Goal: Information Seeking & Learning: Learn about a topic

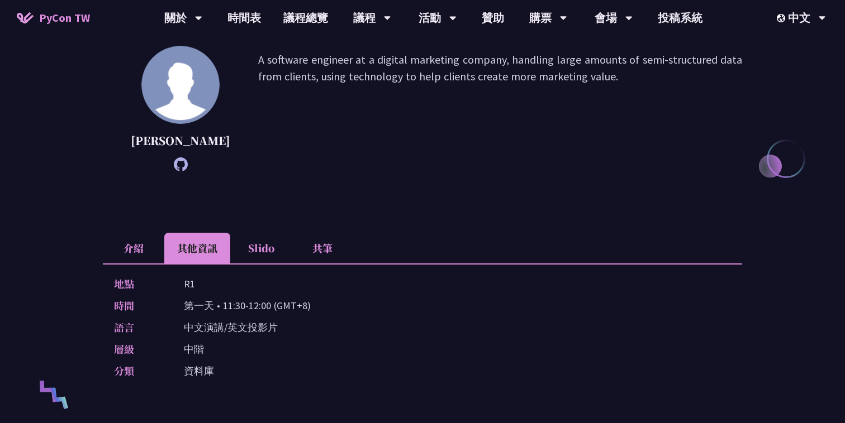
scroll to position [236, 0]
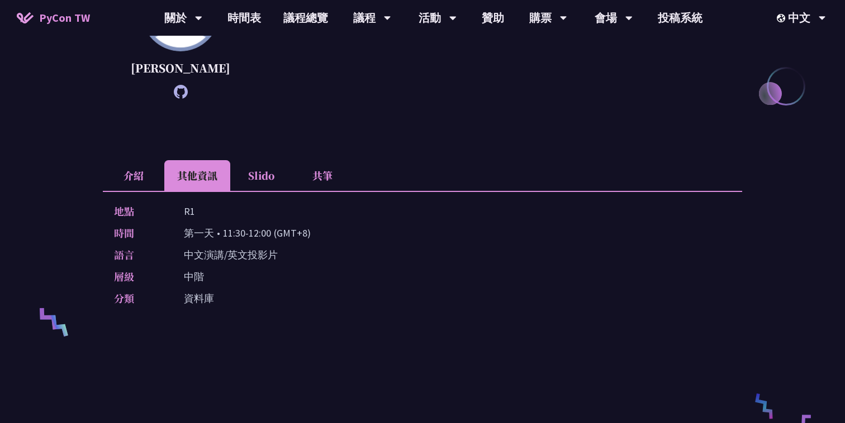
click at [125, 191] on li "介紹" at bounding box center [133, 175] width 61 height 31
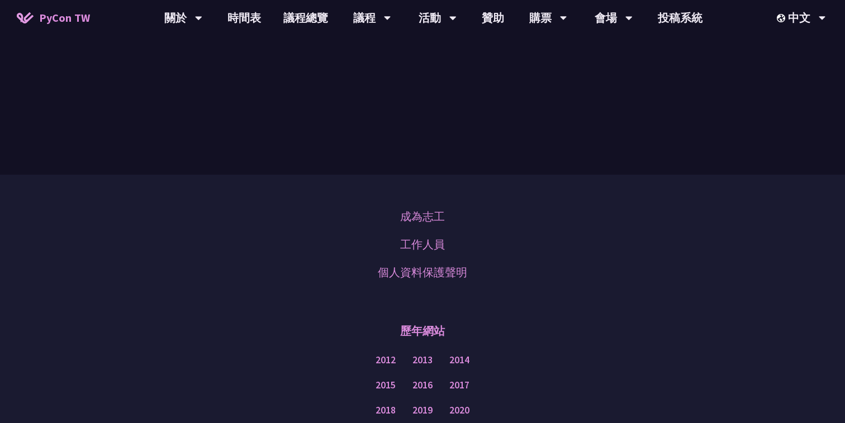
scroll to position [693, 0]
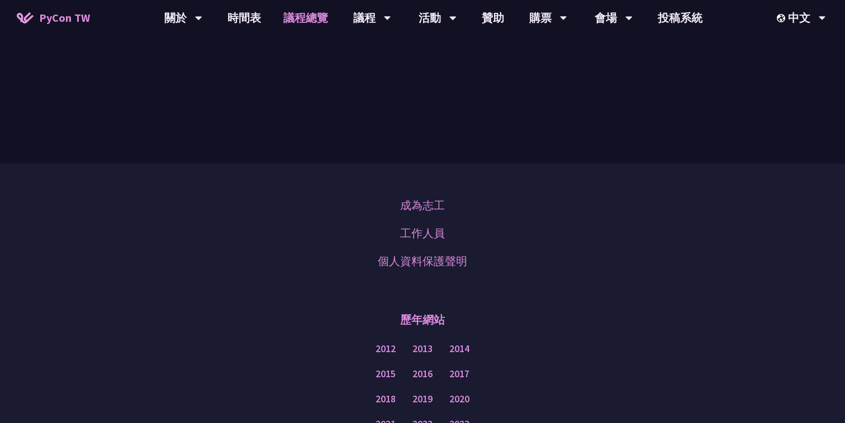
click at [307, 23] on link "議程總覽" at bounding box center [305, 18] width 67 height 36
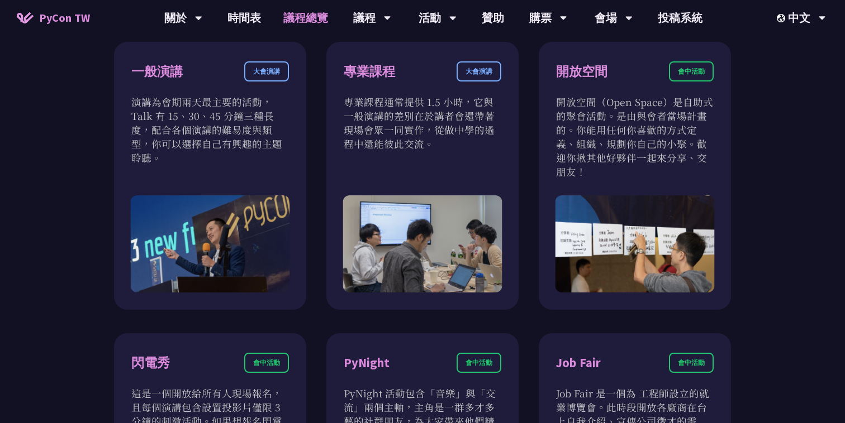
scroll to position [682, 0]
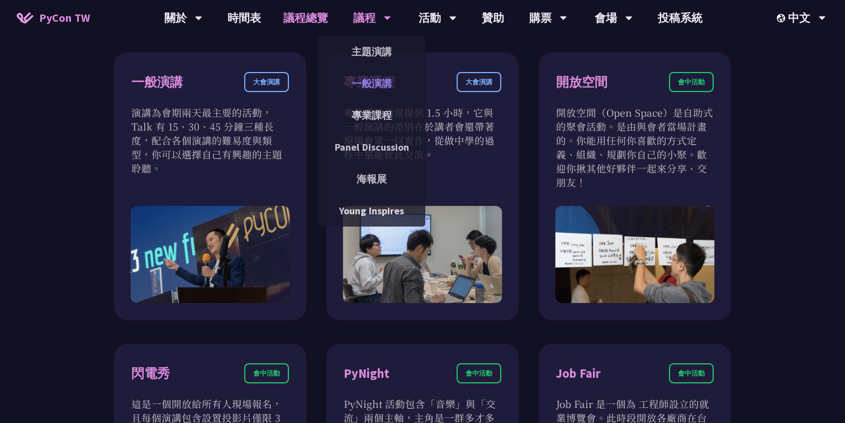
click at [358, 82] on link "一般演講" at bounding box center [371, 83] width 107 height 26
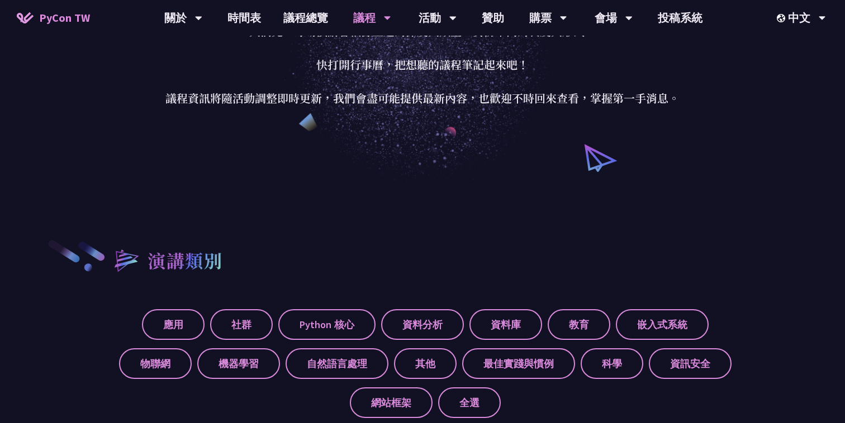
scroll to position [168, 0]
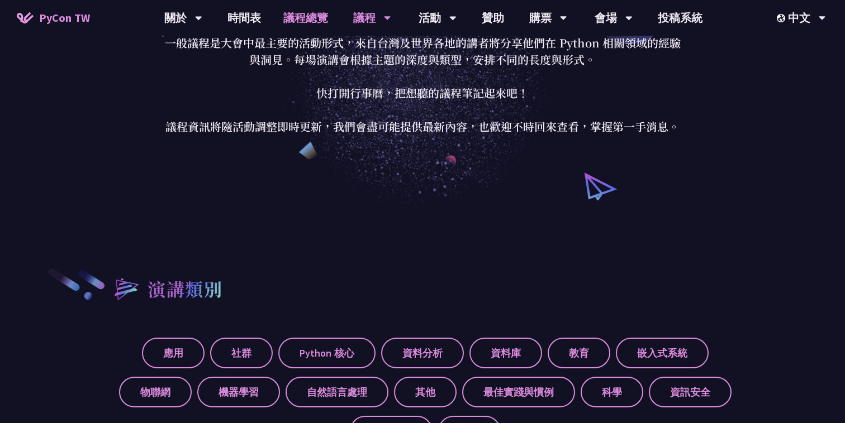
click at [290, 13] on link "議程總覽" at bounding box center [305, 18] width 67 height 36
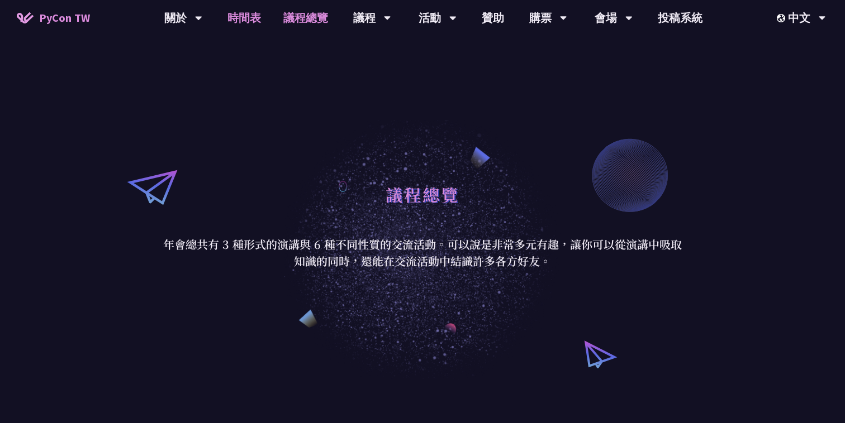
click at [256, 16] on link "時間表" at bounding box center [244, 18] width 56 height 36
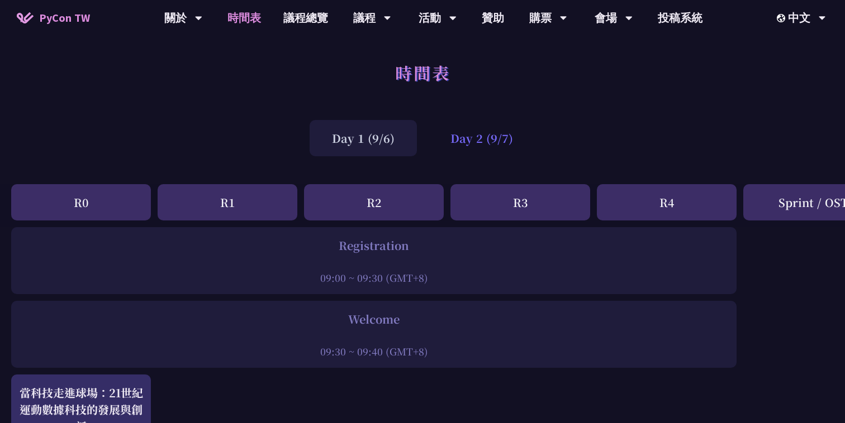
click at [497, 135] on div "Day 2 (9/7)" at bounding box center [481, 138] width 107 height 36
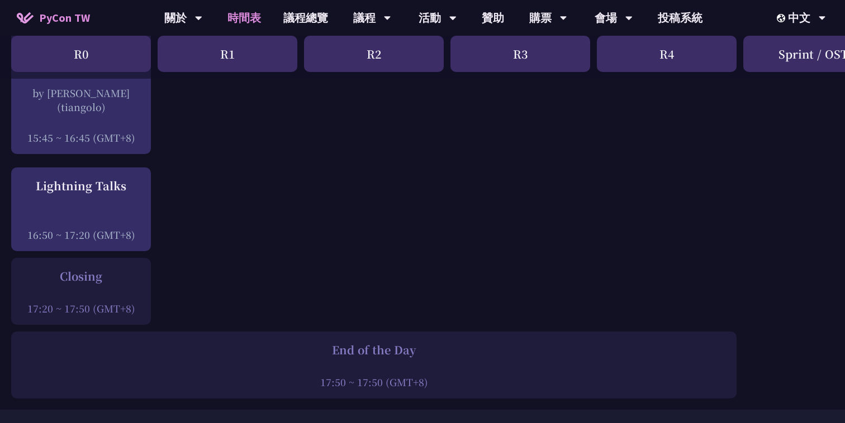
scroll to position [1575, 0]
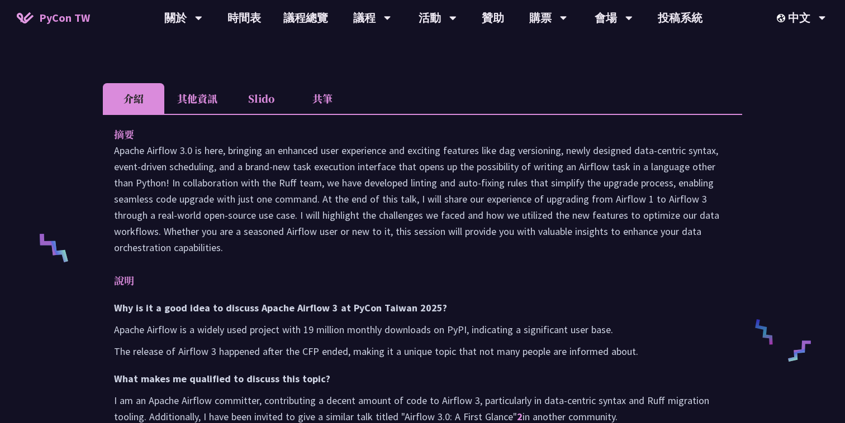
scroll to position [304, 0]
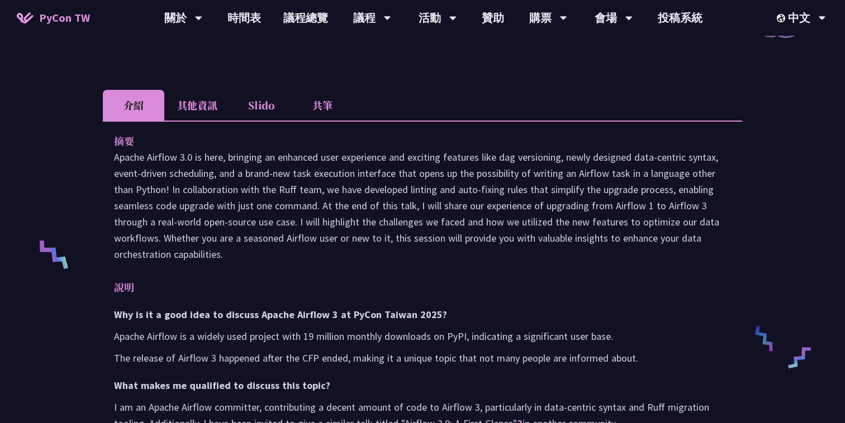
click at [203, 97] on li "其他資訊" at bounding box center [197, 105] width 66 height 31
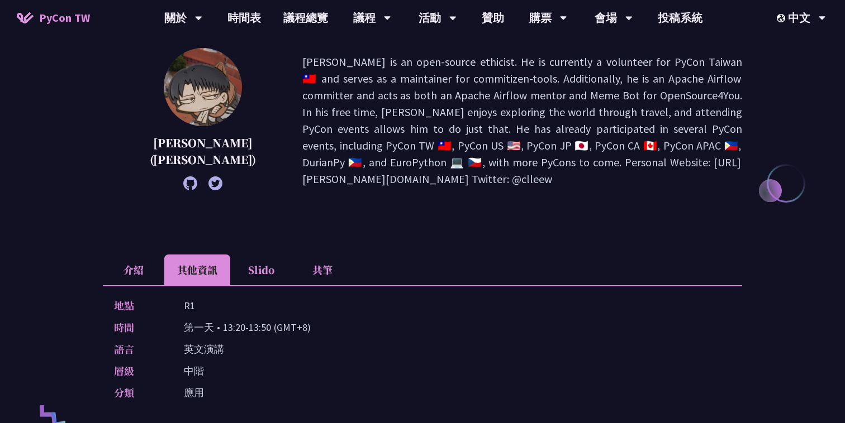
scroll to position [0, 0]
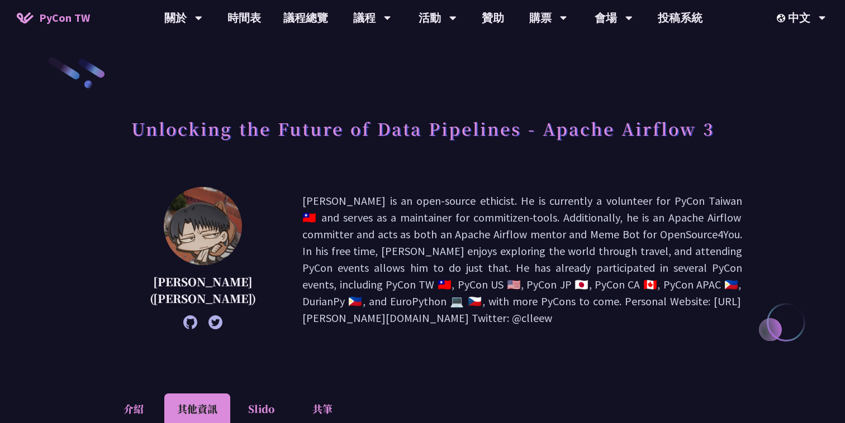
click at [215, 133] on h1 "Unlocking the Future of Data Pipelines - Apache Airflow 3" at bounding box center [422, 129] width 583 height 34
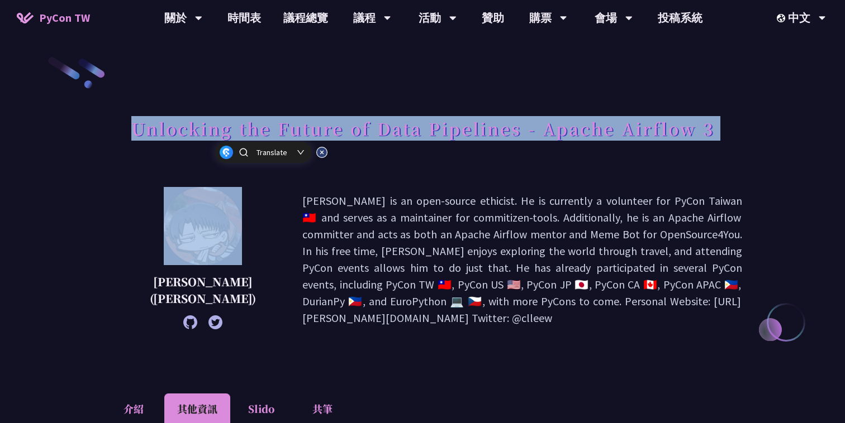
click at [215, 133] on h1 "Unlocking the Future of Data Pipelines - Apache Airflow 3" at bounding box center [422, 129] width 583 height 34
copy div "Unlocking the Future of Data Pipelines - Apache Airflow 3"
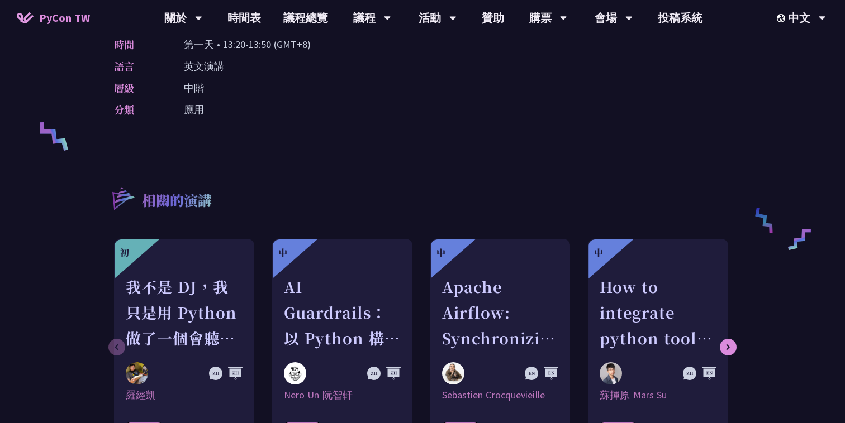
scroll to position [302, 0]
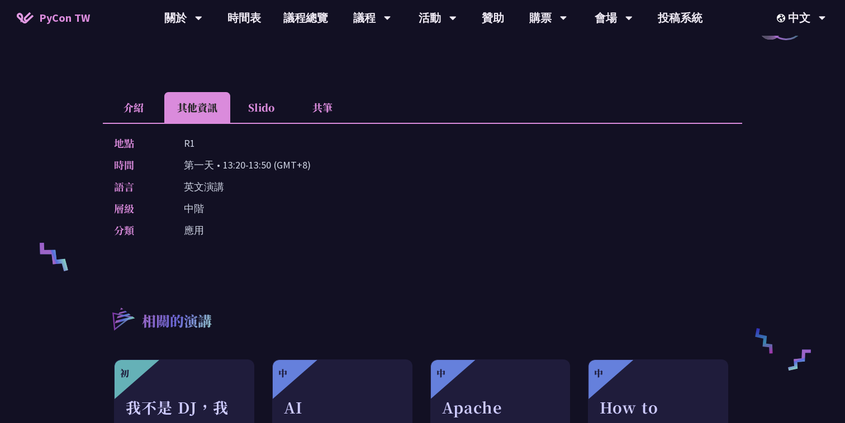
click at [266, 102] on li "Slido" at bounding box center [260, 107] width 61 height 31
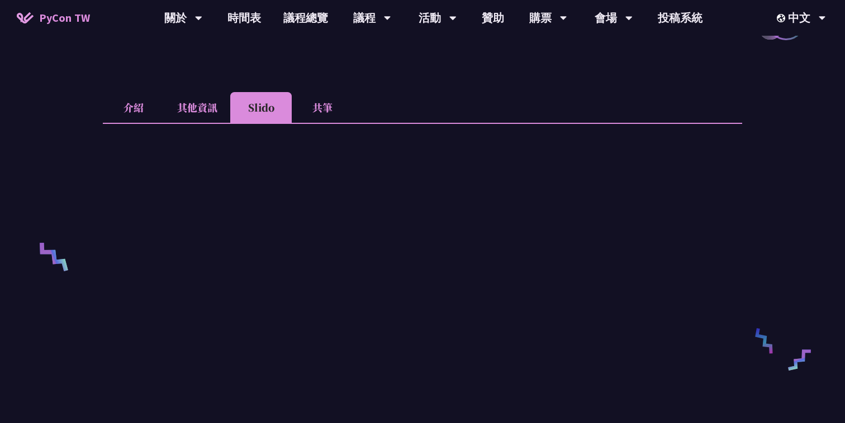
click at [317, 104] on li "共筆" at bounding box center [322, 107] width 61 height 31
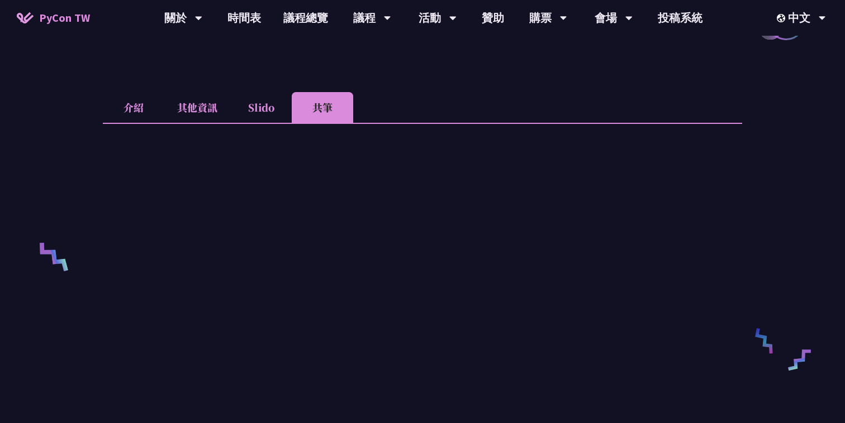
click at [140, 103] on li "介紹" at bounding box center [133, 107] width 61 height 31
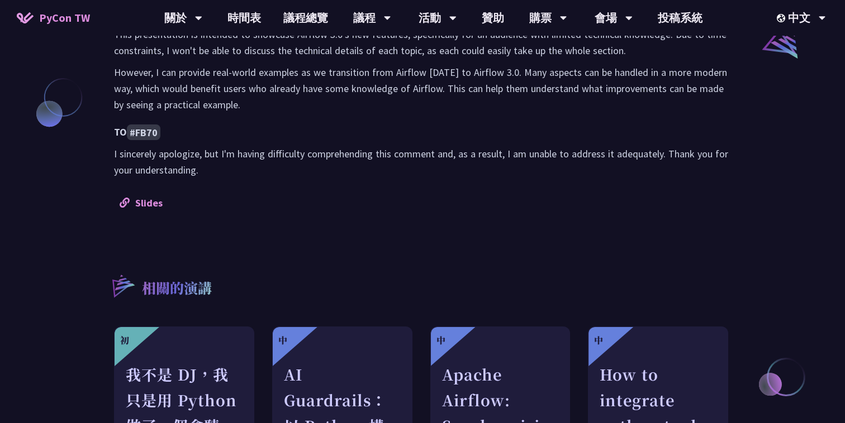
scroll to position [950, 0]
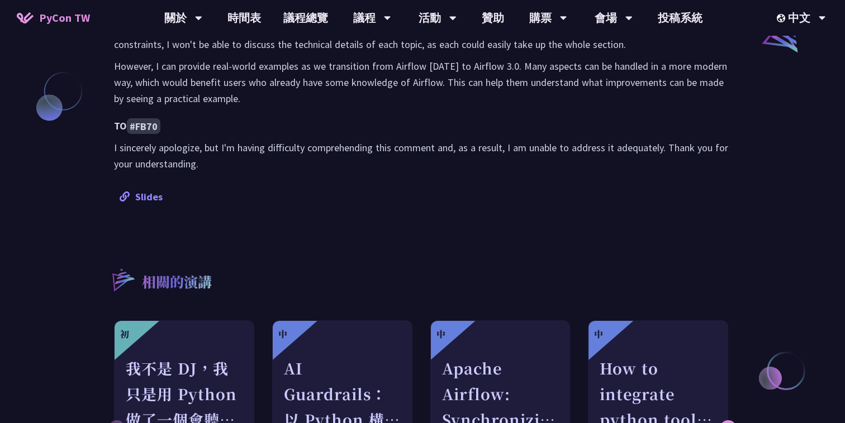
click at [147, 192] on link "Slides" at bounding box center [141, 197] width 43 height 13
click at [325, 17] on link "議程總覽" at bounding box center [305, 18] width 67 height 36
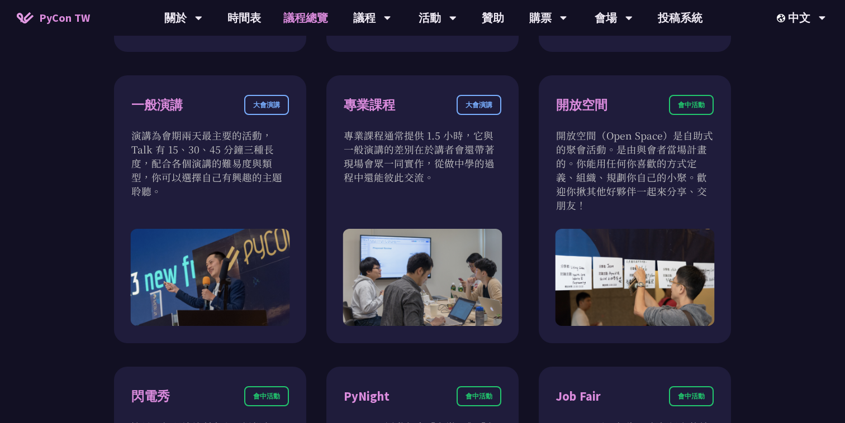
scroll to position [954, 0]
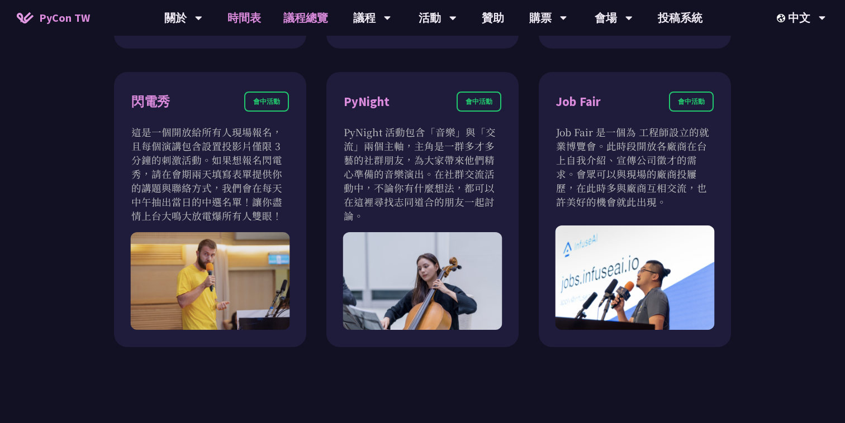
click at [255, 29] on link "時間表" at bounding box center [244, 18] width 56 height 36
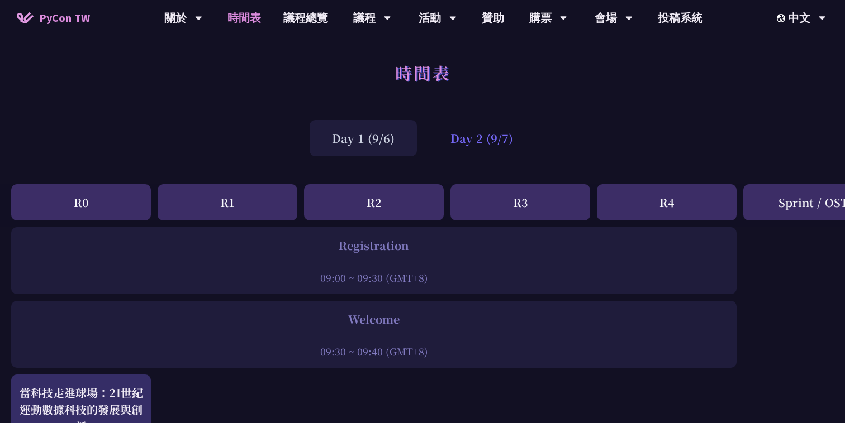
click at [491, 139] on div "Day 2 (9/7)" at bounding box center [481, 138] width 107 height 36
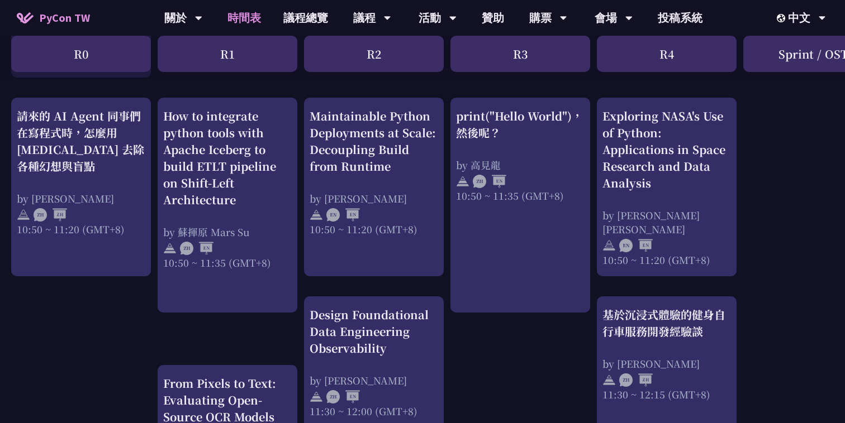
scroll to position [479, 0]
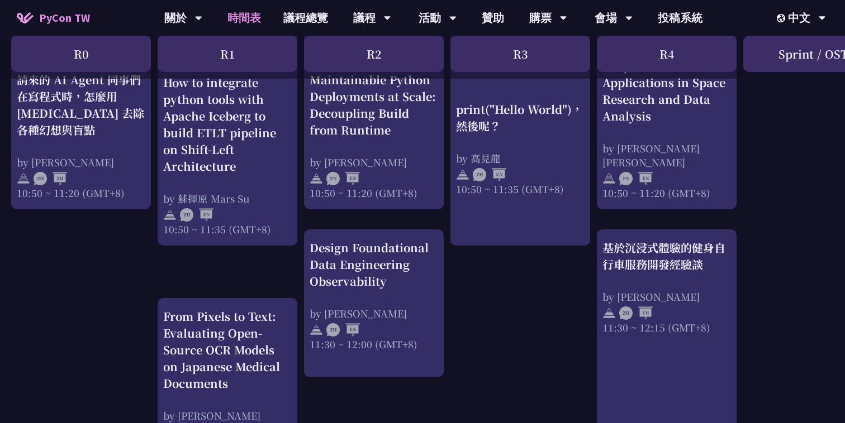
click at [501, 158] on div "by 高見龍" at bounding box center [520, 158] width 128 height 14
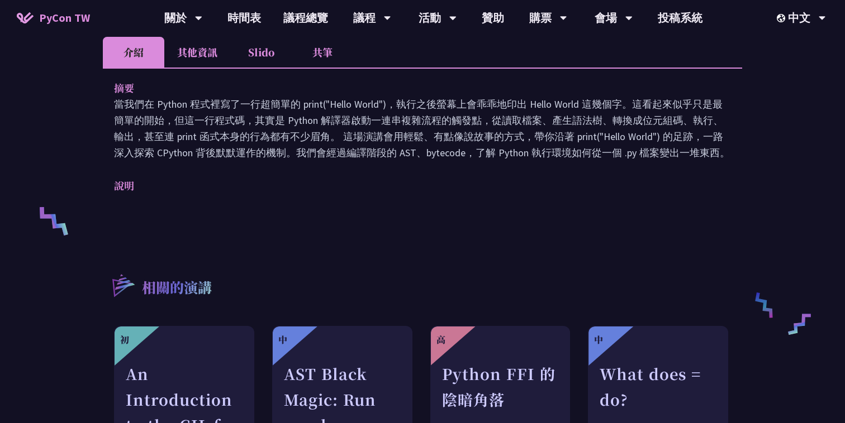
scroll to position [261, 0]
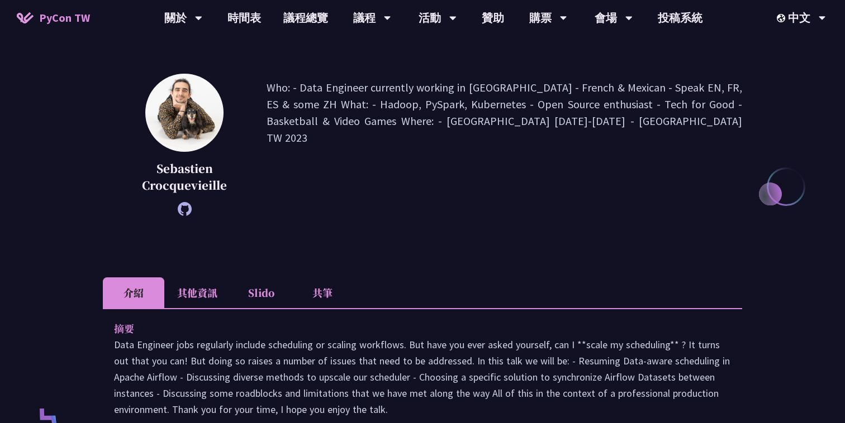
scroll to position [144, 0]
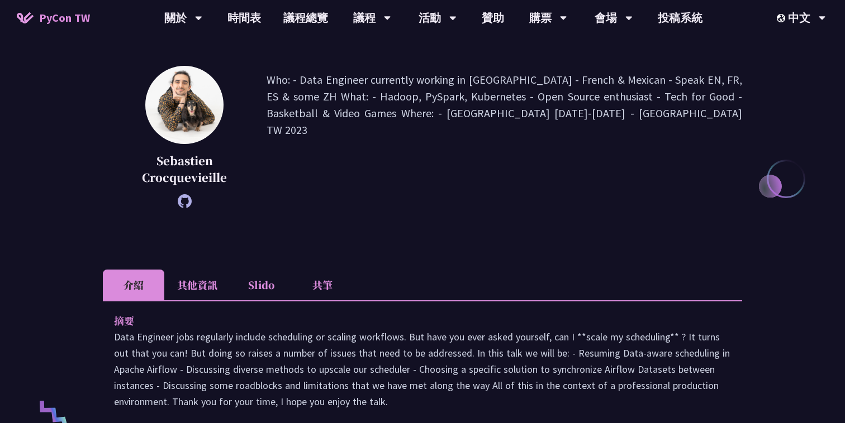
click at [242, 283] on li "Slido" at bounding box center [260, 285] width 61 height 31
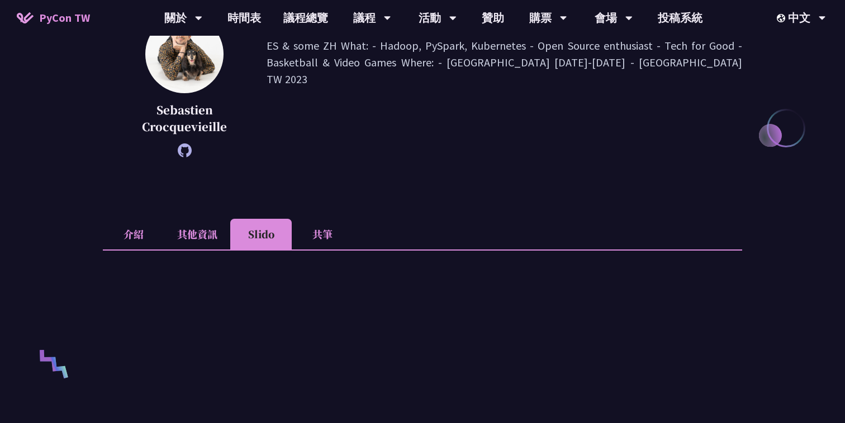
scroll to position [200, 0]
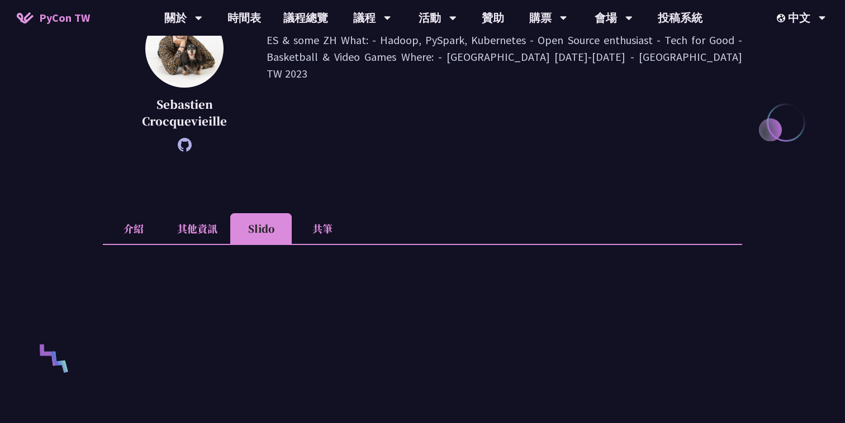
click at [207, 215] on li "其他資訊" at bounding box center [197, 228] width 66 height 31
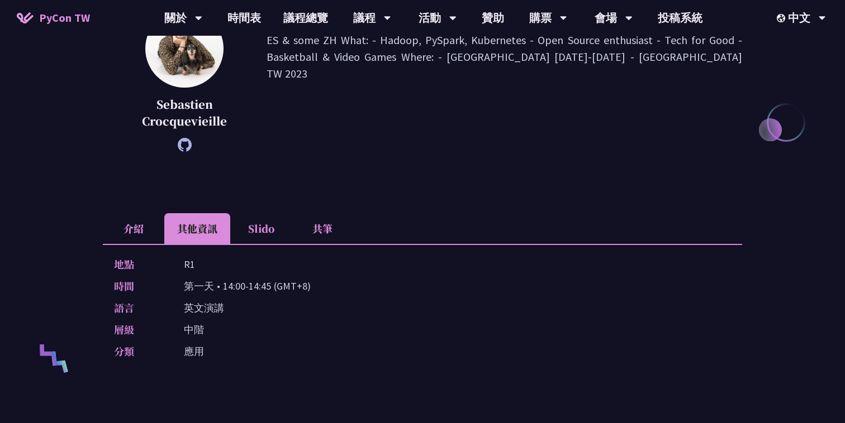
click at [128, 231] on li "介紹" at bounding box center [133, 228] width 61 height 31
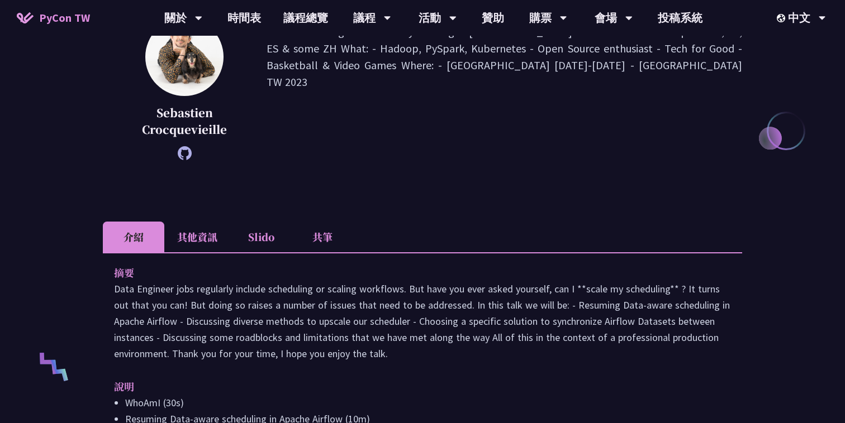
scroll to position [0, 0]
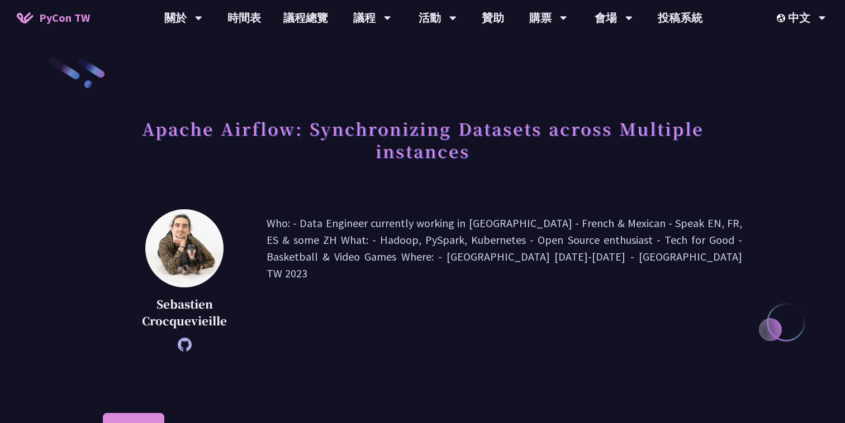
click at [285, 128] on h1 "Apache Airflow: Synchronizing Datasets across Multiple instances" at bounding box center [422, 140] width 639 height 56
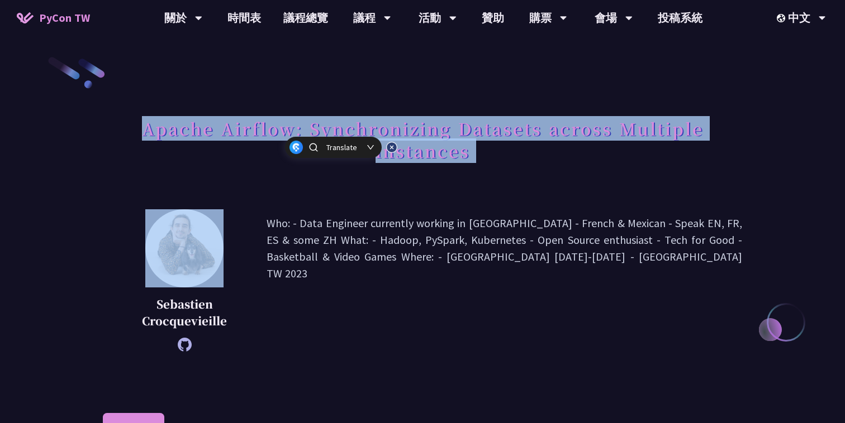
click at [285, 128] on h1 "Apache Airflow: Synchronizing Datasets across Multiple instances" at bounding box center [422, 140] width 639 height 56
copy div "Apache Airflow: Synchronizing Datasets across Multiple instances"
click at [384, 327] on p "Who: - Data Engineer currently working in Taiwan - French & Mexican - Speak EN,…" at bounding box center [503, 280] width 475 height 131
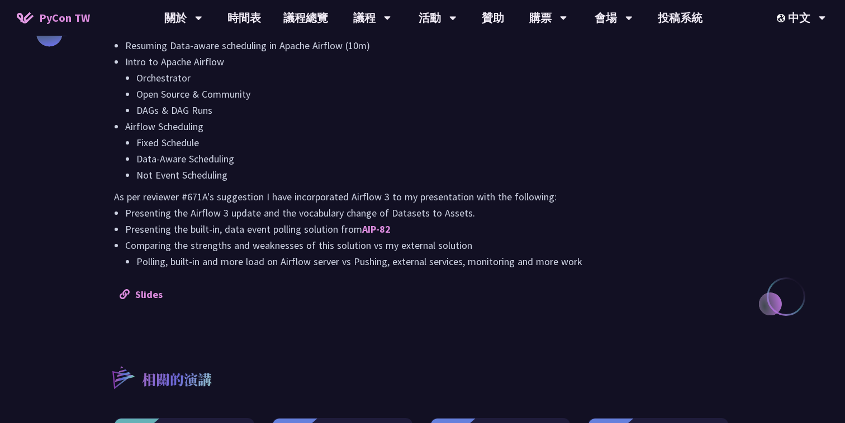
scroll to position [1134, 0]
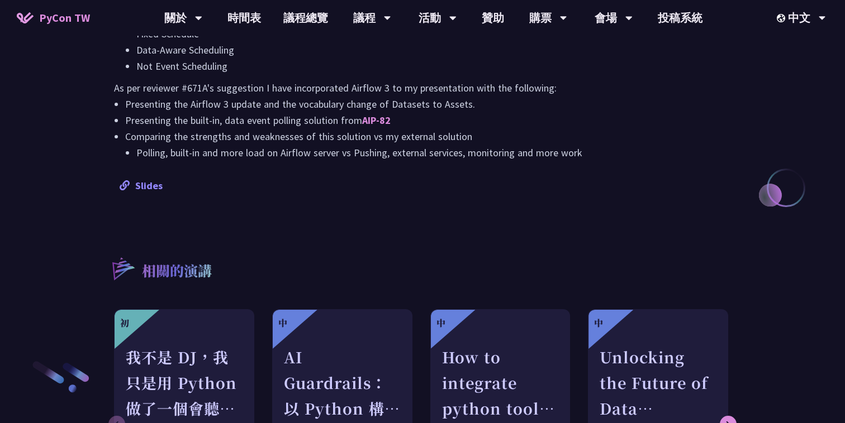
click at [160, 182] on link "Slides" at bounding box center [141, 185] width 43 height 13
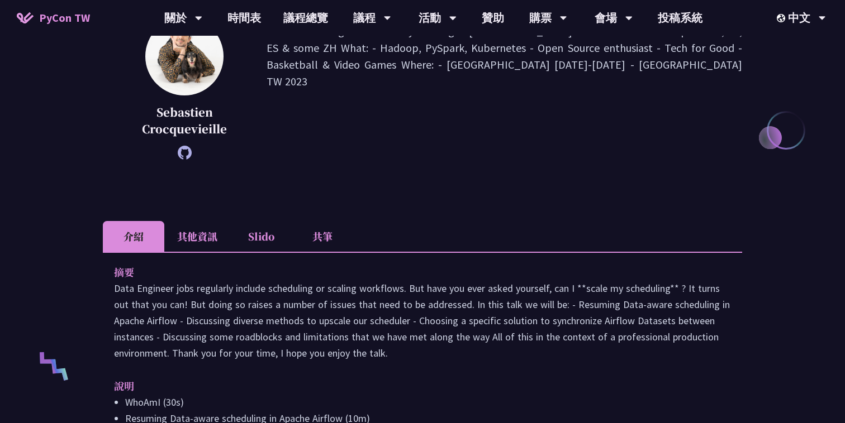
scroll to position [211, 0]
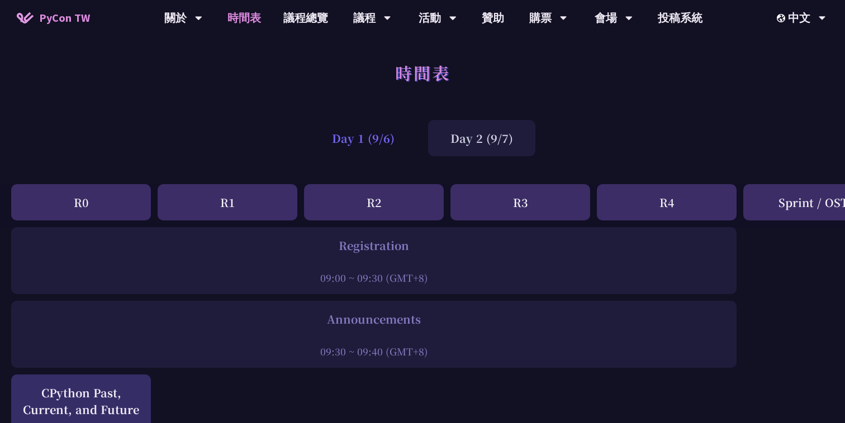
click at [374, 142] on div "Day 1 (9/6)" at bounding box center [363, 138] width 107 height 36
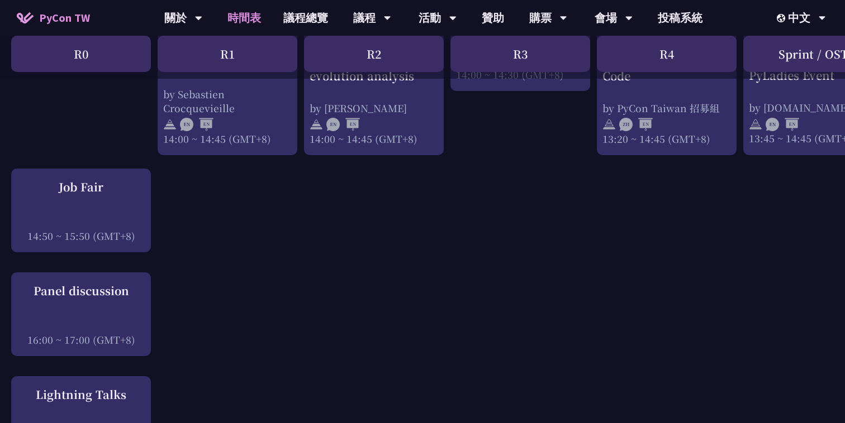
scroll to position [1261, 0]
